Goal: Task Accomplishment & Management: Use online tool/utility

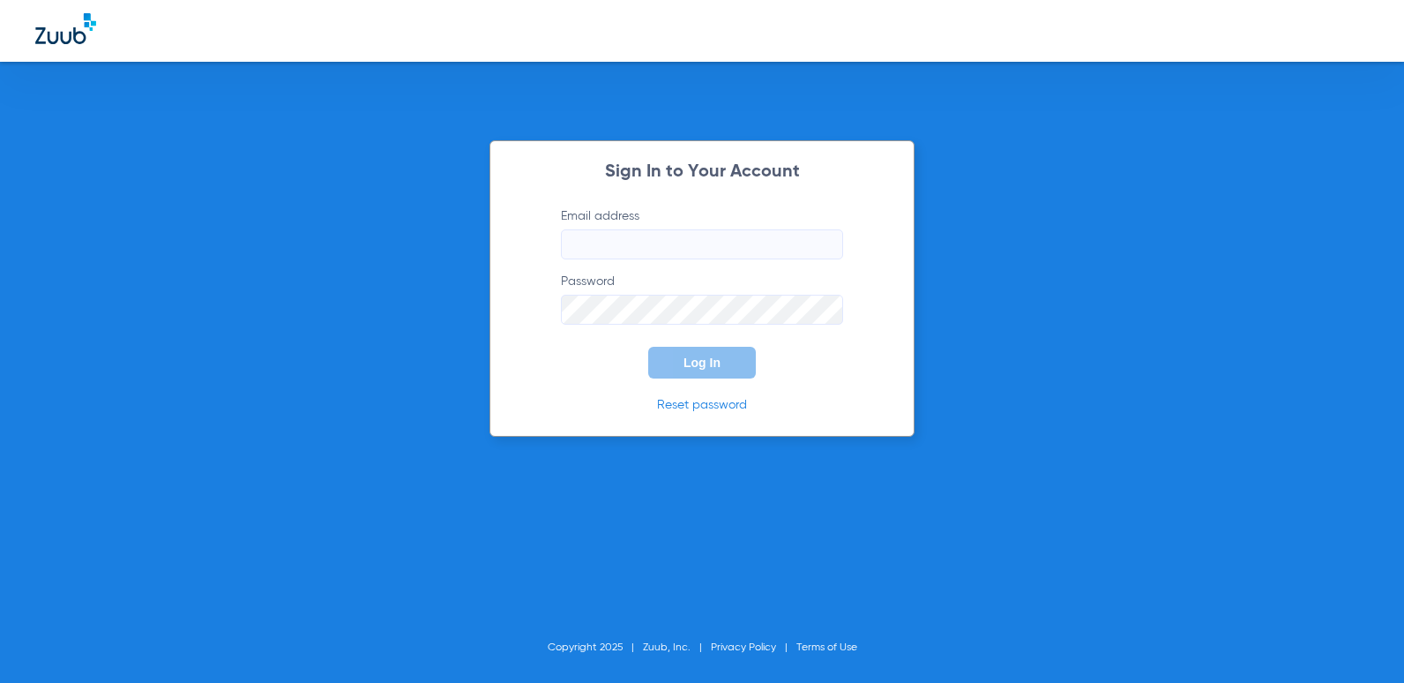
click at [634, 237] on input "Email address" at bounding box center [702, 244] width 282 height 30
type input "[EMAIL_ADDRESS][DOMAIN_NAME]"
click at [648, 347] on button "Log In" at bounding box center [702, 363] width 108 height 32
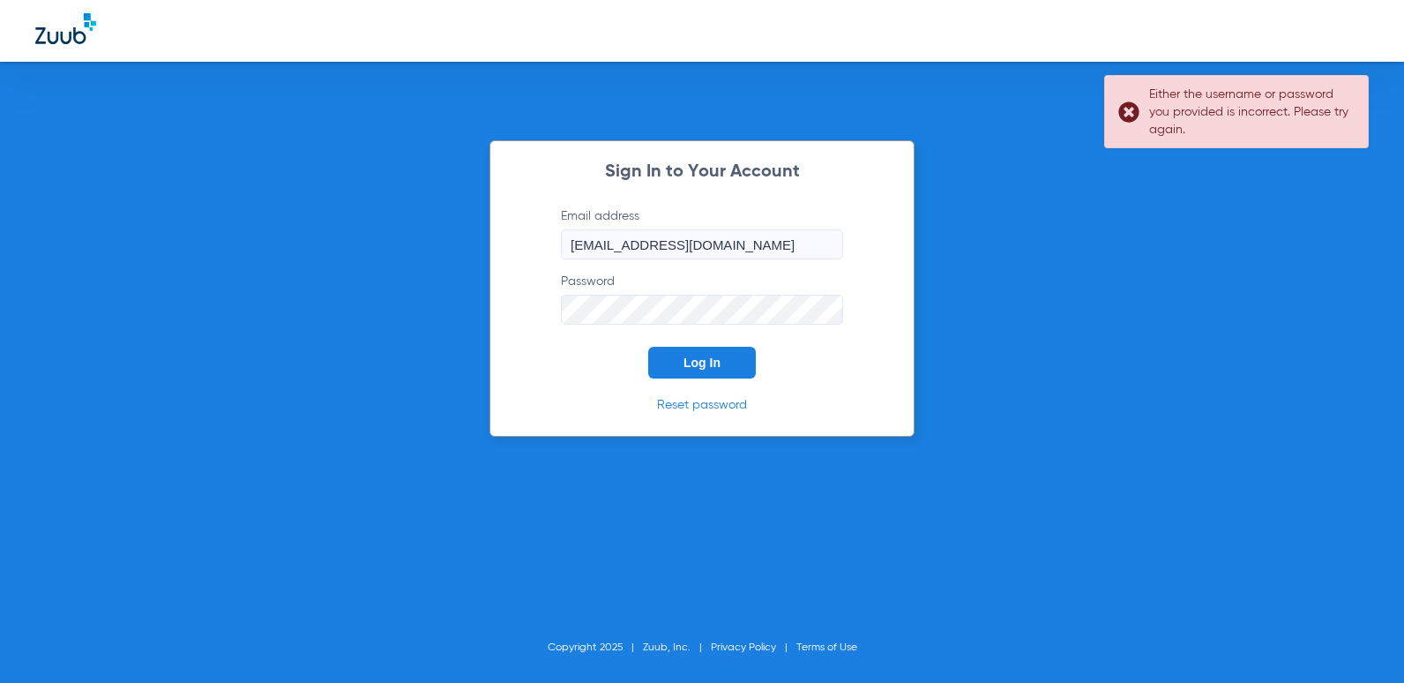
click at [480, 335] on div "Sign In to Your Account Email address [EMAIL_ADDRESS][DOMAIN_NAME] Password Log…" at bounding box center [702, 341] width 1404 height 683
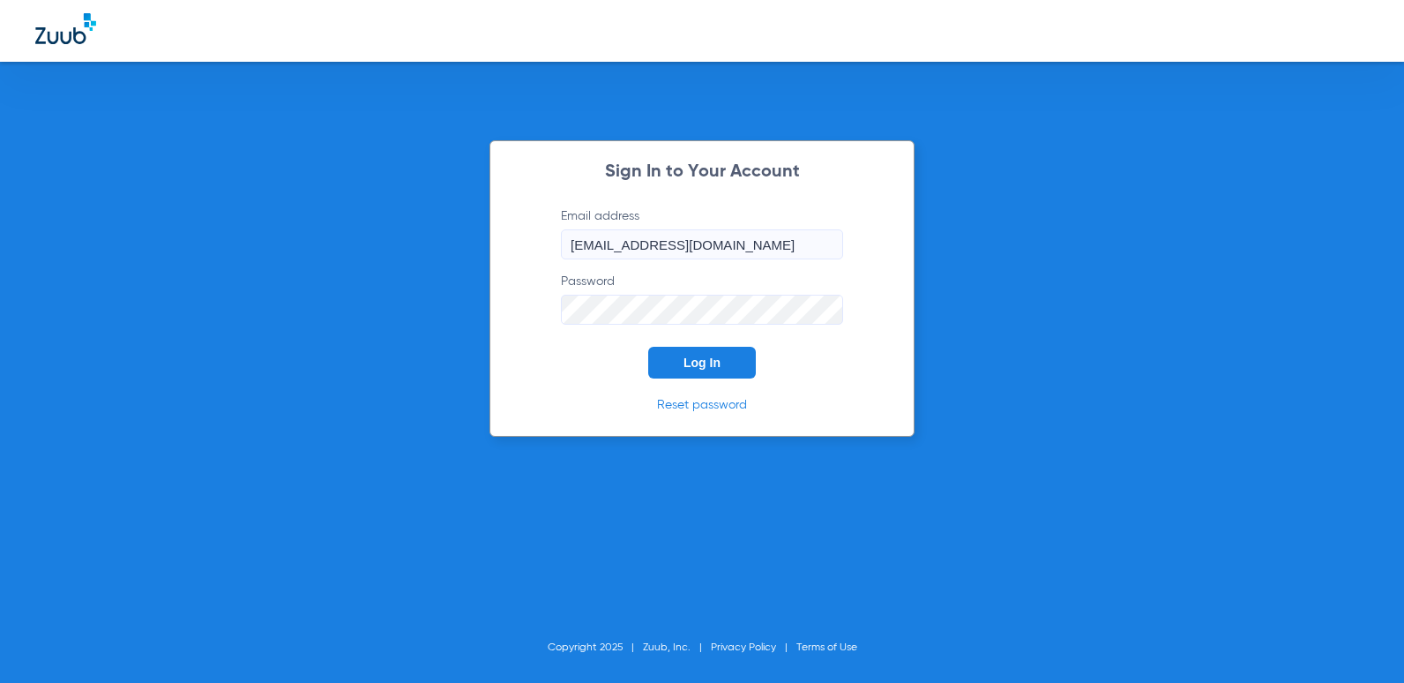
click at [648, 347] on button "Log In" at bounding box center [702, 363] width 108 height 32
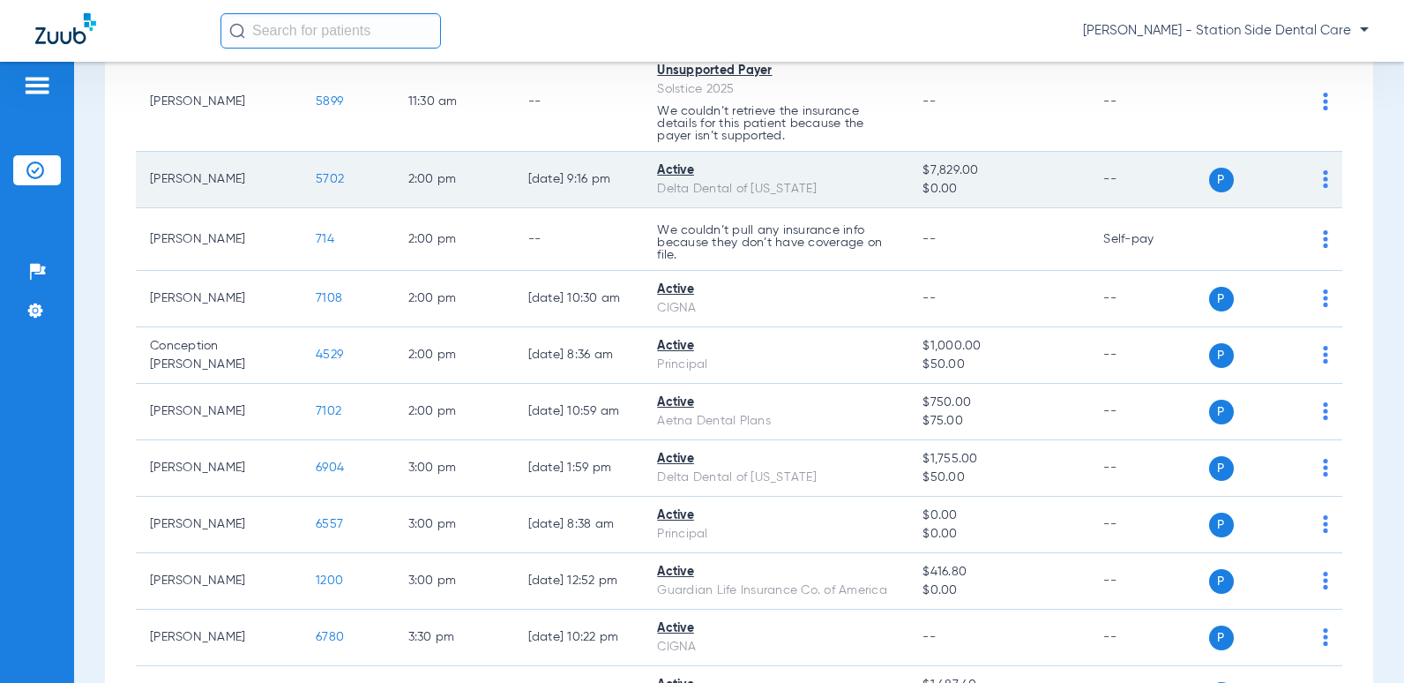
scroll to position [1146, 0]
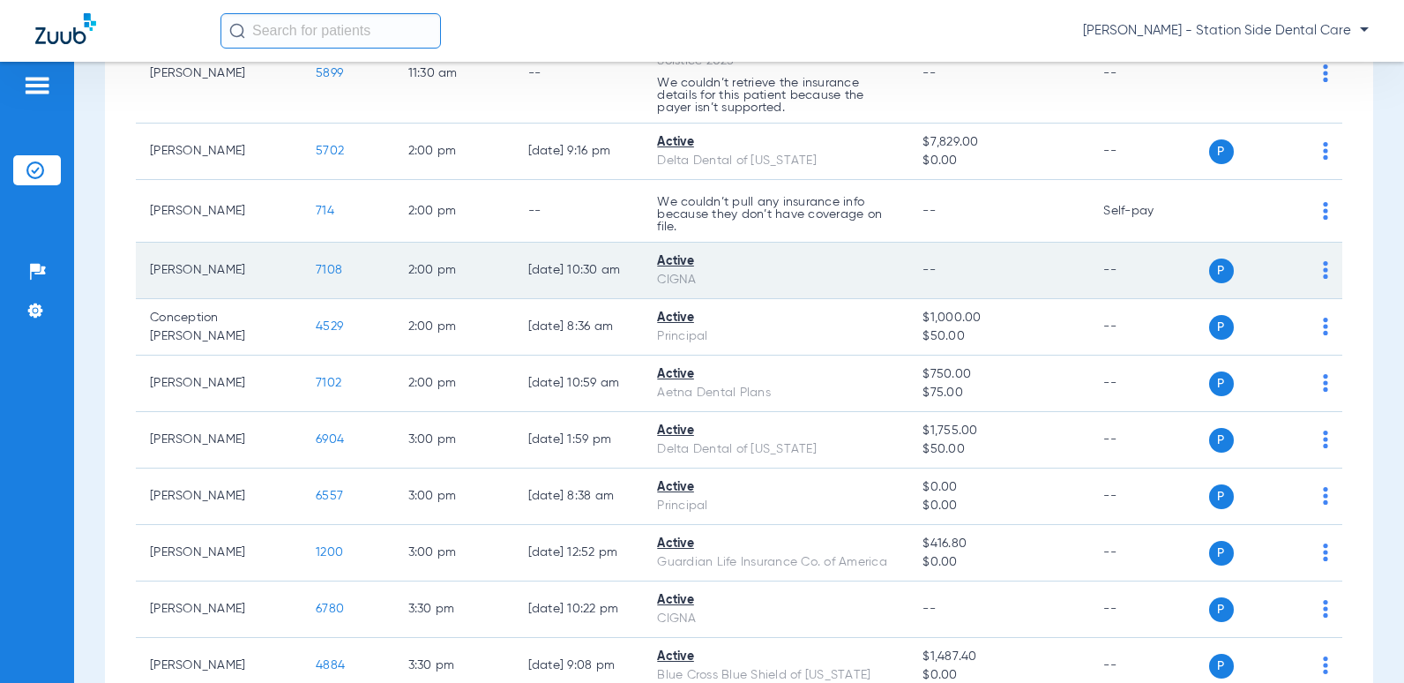
click at [316, 267] on span "7108" at bounding box center [329, 270] width 26 height 12
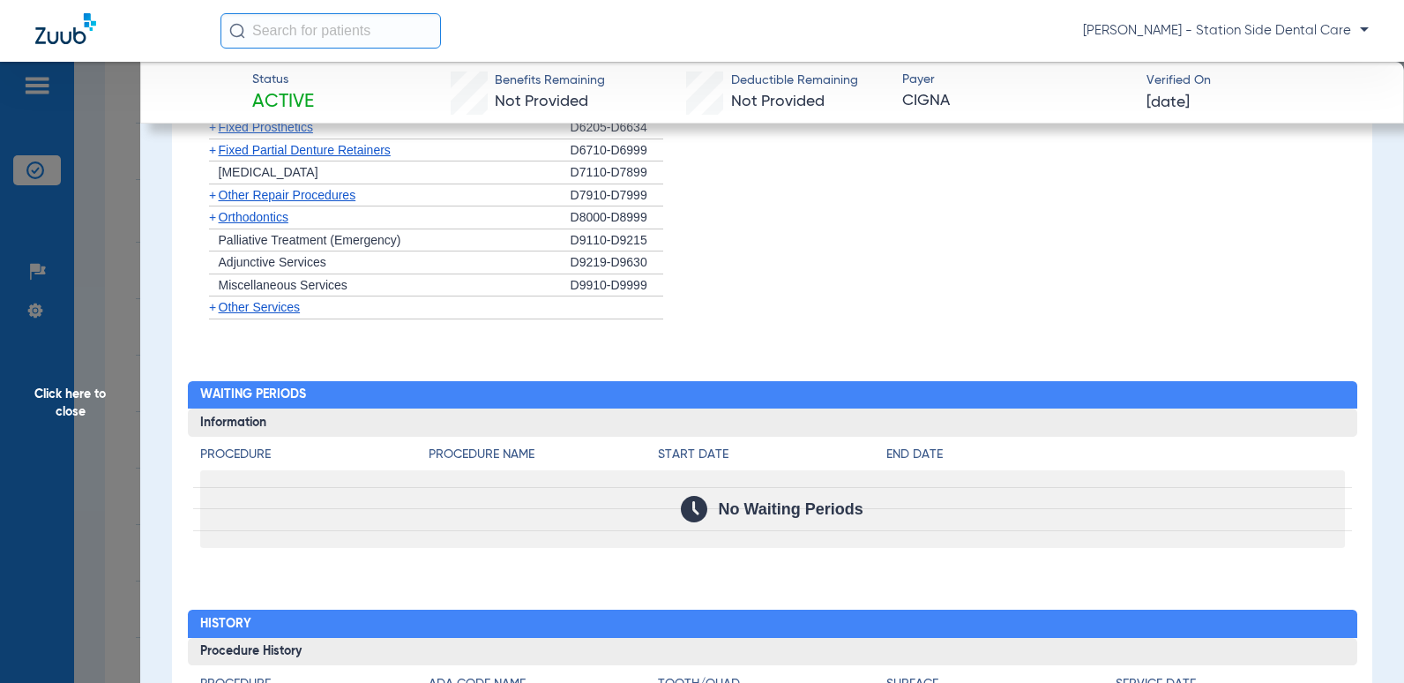
scroll to position [1701, 0]
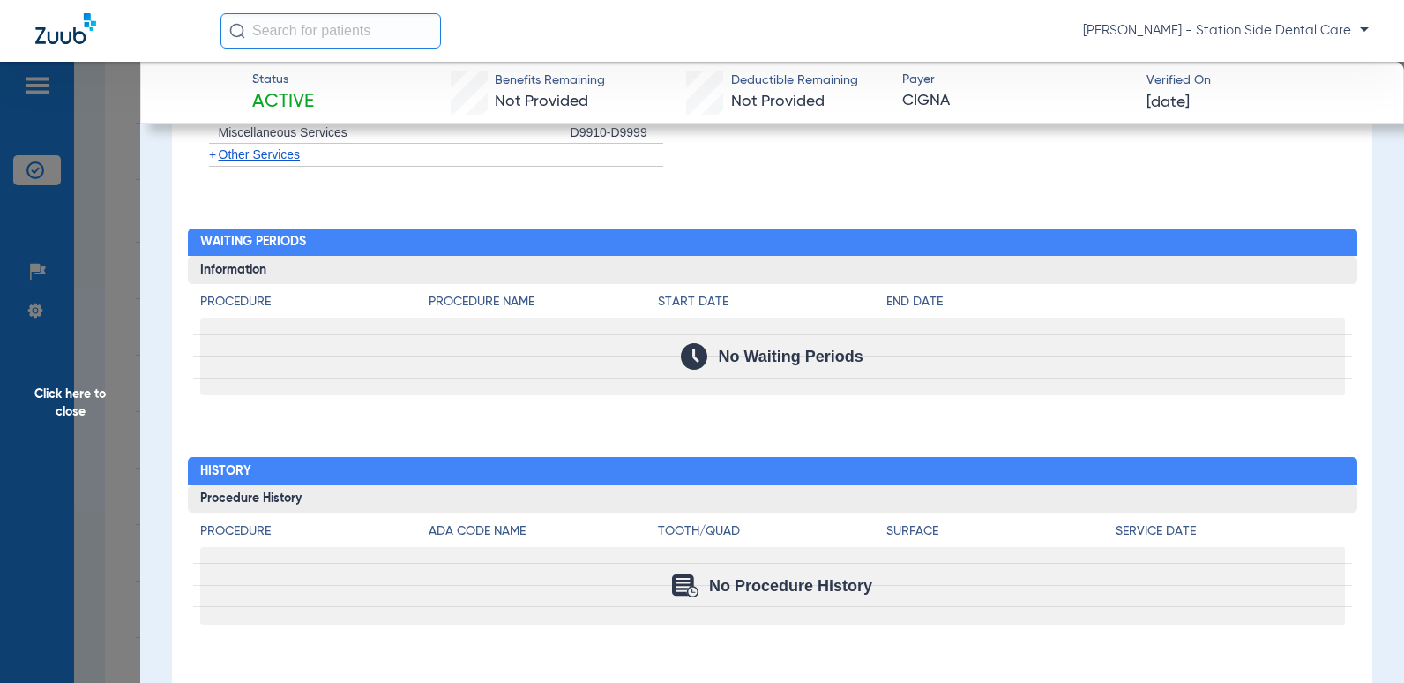
click at [66, 37] on img at bounding box center [65, 28] width 61 height 31
click at [71, 411] on span "Click here to close" at bounding box center [70, 403] width 140 height 683
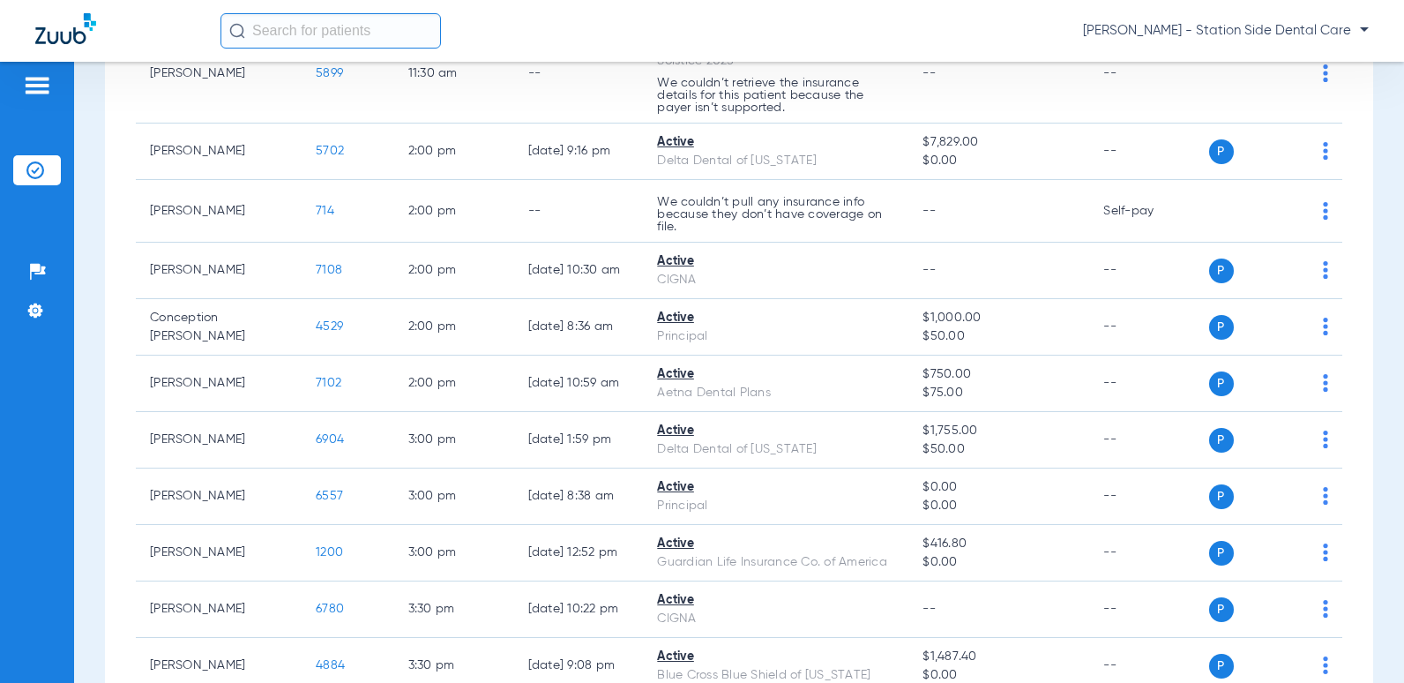
scroll to position [617, 0]
